Goal: Find specific page/section: Find specific page/section

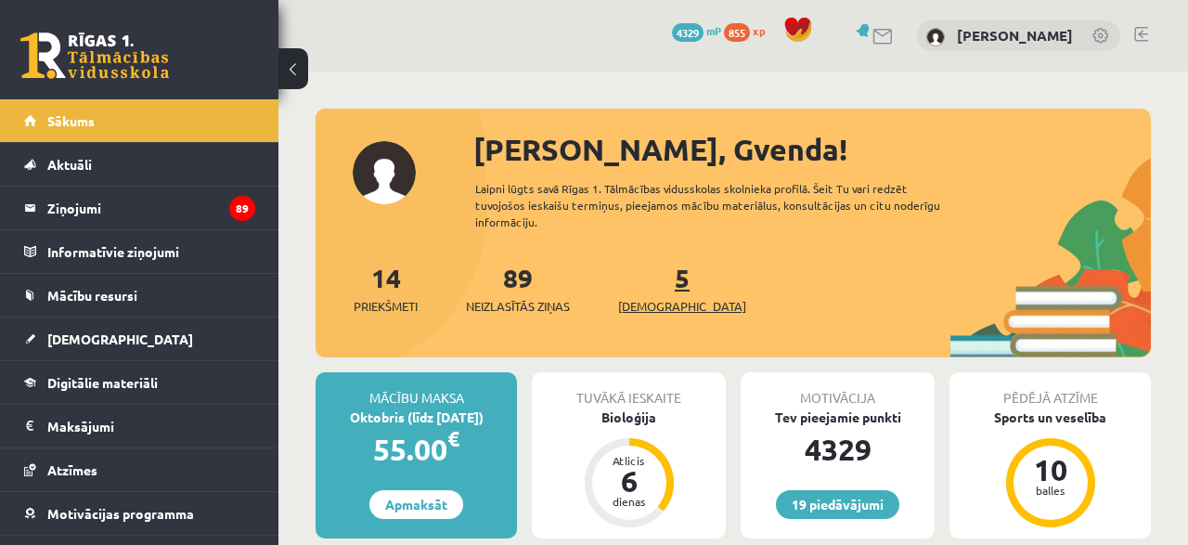
click at [643, 297] on span "[DEMOGRAPHIC_DATA]" at bounding box center [682, 306] width 128 height 19
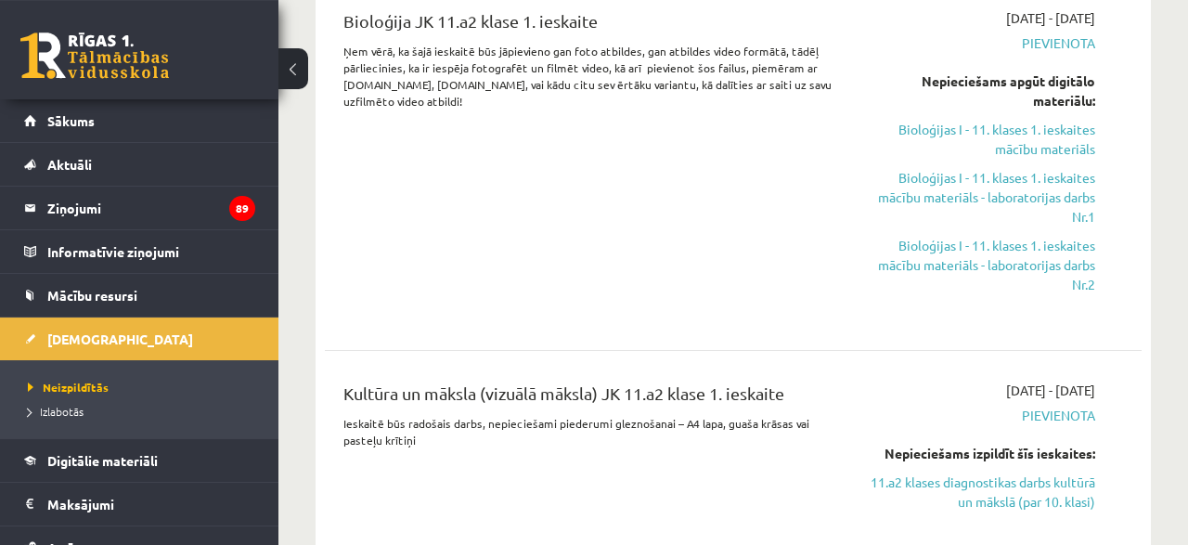
scroll to position [821, 0]
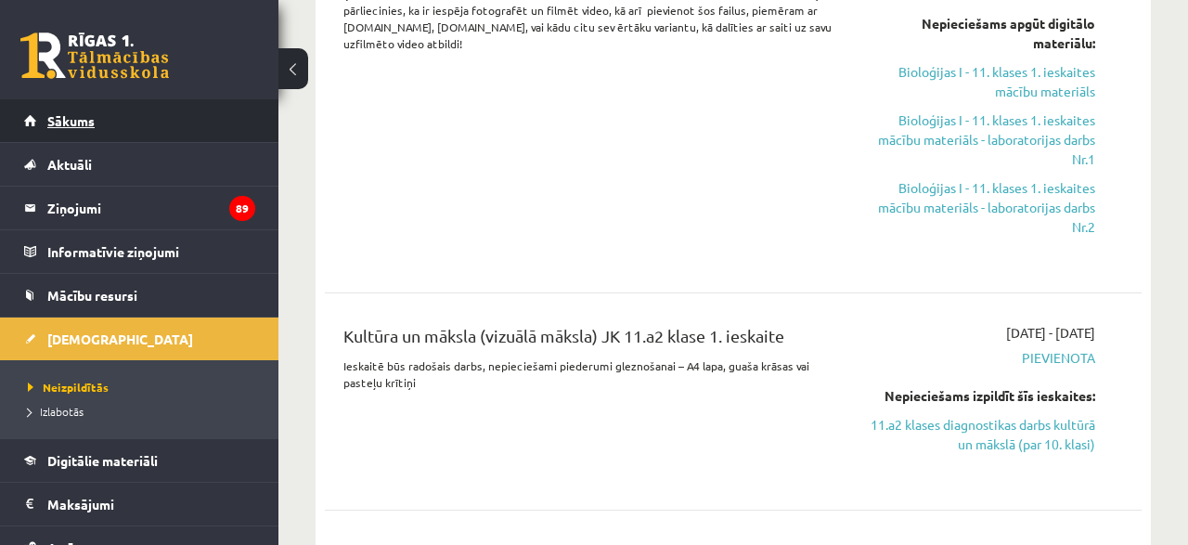
click at [58, 118] on span "Sākums" at bounding box center [70, 120] width 47 height 17
